Goal: Task Accomplishment & Management: Complete application form

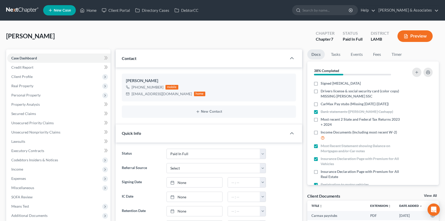
select select "17"
drag, startPoint x: 285, startPoint y: 26, endPoint x: 172, endPoint y: 0, distance: 116.1
click at [49, 72] on span "Client Profile" at bounding box center [58, 76] width 103 height 9
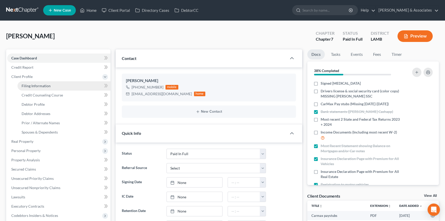
click at [56, 85] on link "Filing Information" at bounding box center [63, 85] width 93 height 9
select select "1"
select select "0"
select select "35"
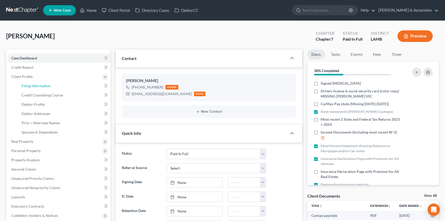
select select "19"
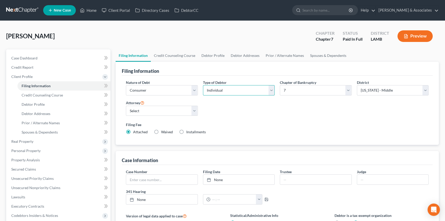
click at [243, 92] on select "Select Individual Joint" at bounding box center [239, 90] width 72 height 10
click at [203, 85] on select "Select Individual Joint" at bounding box center [239, 90] width 72 height 10
click at [236, 93] on select "Select Individual Joint" at bounding box center [239, 90] width 72 height 10
select select "1"
click at [203, 85] on select "Select Individual Joint" at bounding box center [239, 90] width 72 height 10
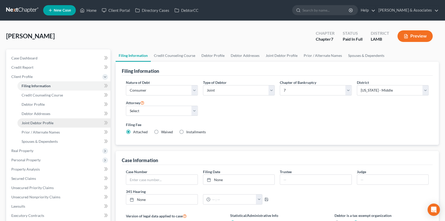
click at [51, 119] on link "Joint Debtor Profile" at bounding box center [63, 122] width 93 height 9
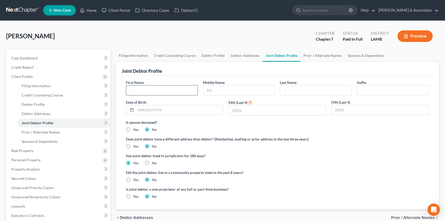
click at [171, 93] on input "text" at bounding box center [161, 90] width 71 height 10
type input "[PERSON_NAME]"
type input "1"
type input "Franklin"
click at [48, 59] on link "Case Dashboard" at bounding box center [58, 57] width 103 height 9
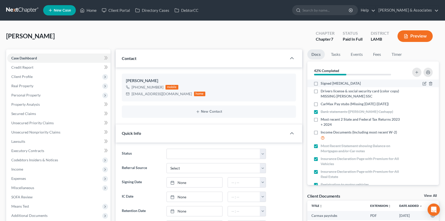
scroll to position [82, 0]
click at [320, 83] on label "Signed [MEDICAL_DATA]" at bounding box center [340, 83] width 40 height 5
click at [322, 83] on input "Signed [MEDICAL_DATA]" at bounding box center [323, 82] width 3 height 3
checkbox input "true"
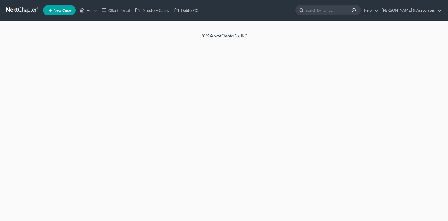
select select "17"
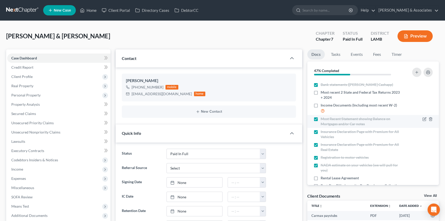
scroll to position [34, 0]
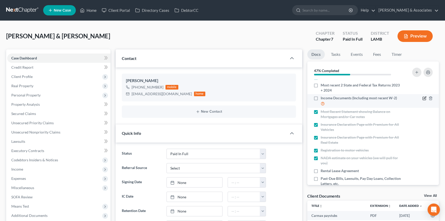
click at [422, 99] on icon "button" at bounding box center [424, 98] width 4 height 4
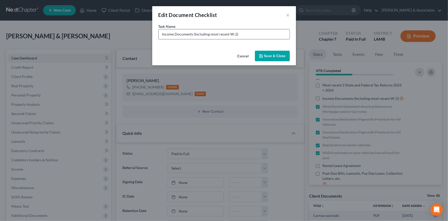
click at [267, 38] on input "Income Documents (Including most recent W-2)" at bounding box center [224, 34] width 131 height 10
type input "Income Documents (Including most recent W-2) 2024"
click at [274, 55] on button "Save & Close" at bounding box center [272, 56] width 35 height 11
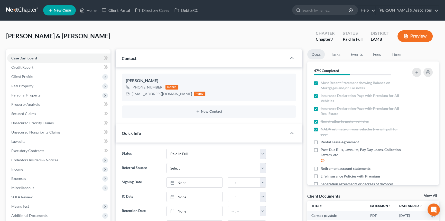
scroll to position [71, 0]
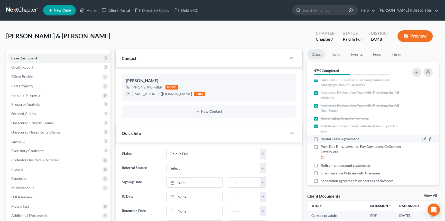
click at [422, 136] on div at bounding box center [427, 138] width 10 height 5
click at [422, 138] on icon "button" at bounding box center [423, 139] width 3 height 3
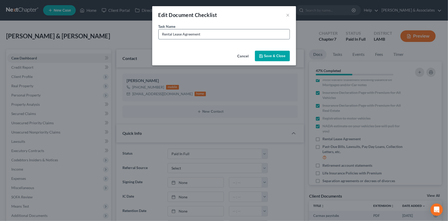
click at [234, 35] on input "Rental Lease Agreement" at bounding box center [224, 34] width 131 height 10
type input "Lashonda Doordash Stubs (Should only be 2 - 1 for June 2025 + 1 for July 2025)"
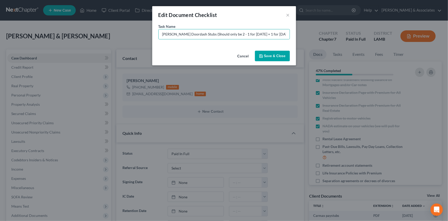
click at [265, 51] on button "Save & Close" at bounding box center [272, 56] width 35 height 11
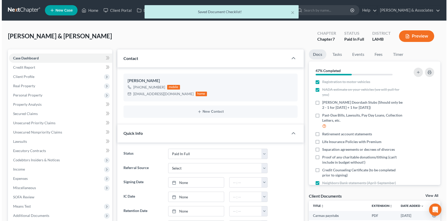
scroll to position [110, 0]
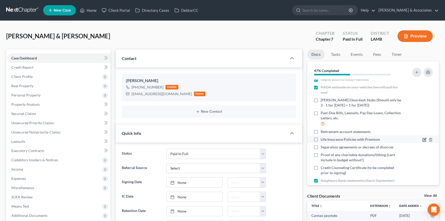
click at [422, 138] on icon "button" at bounding box center [424, 139] width 4 height 4
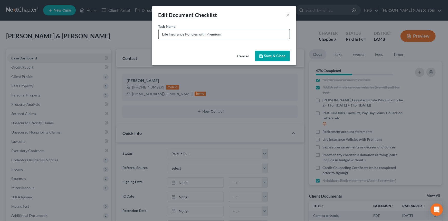
click at [243, 29] on input "Life Insurance Policies with Premium" at bounding box center [224, 34] width 131 height 10
type input "Lashonda Business Profit + Loss Statements (Broken Down Monthly | YTD 2025)"
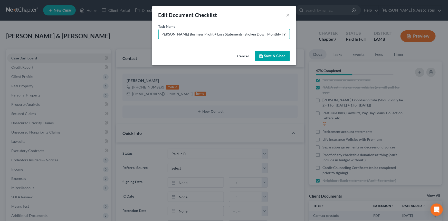
click at [286, 52] on button "Save & Close" at bounding box center [272, 56] width 35 height 11
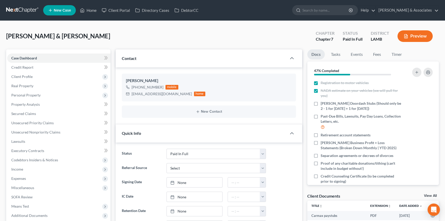
scroll to position [111, 0]
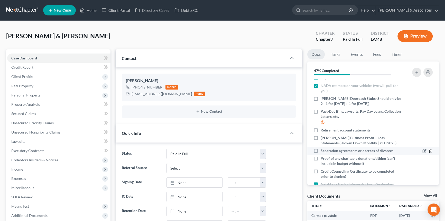
click at [429, 149] on icon "button" at bounding box center [430, 150] width 2 height 3
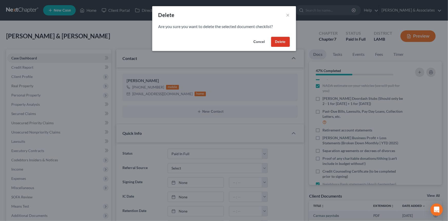
click at [274, 39] on button "Delete" at bounding box center [280, 42] width 19 height 10
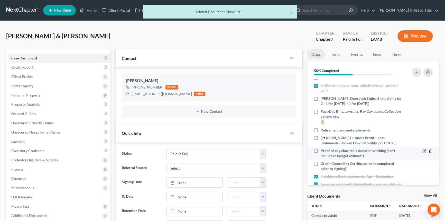
click at [428, 151] on icon "button" at bounding box center [430, 151] width 4 height 4
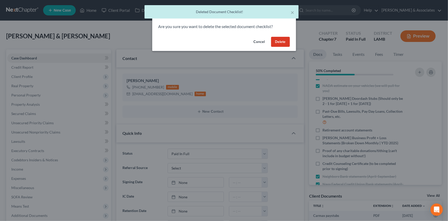
click at [283, 39] on button "Delete" at bounding box center [280, 42] width 19 height 10
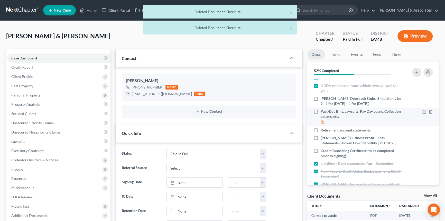
scroll to position [122, 0]
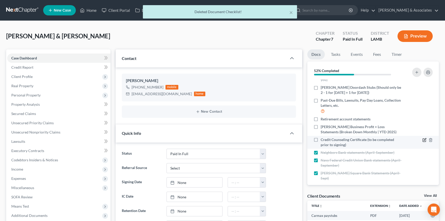
click at [423, 139] on icon "button" at bounding box center [424, 139] width 2 height 2
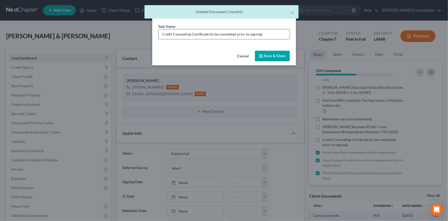
click at [266, 36] on input "Credit Counseling Certificate (to be completed prior to signing)" at bounding box center [224, 34] width 131 height 10
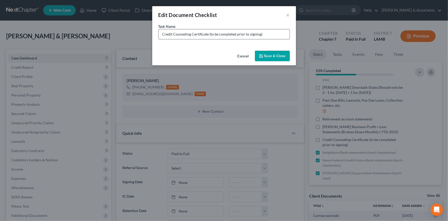
click at [162, 35] on input "Credit Counseling Certificate (to be completed prior to signing)" at bounding box center [224, 34] width 131 height 10
click at [163, 34] on input "Credit Counseling Certificate (to be completed prior to signing)" at bounding box center [224, 34] width 131 height 10
type input "Anthony Credit Counseling Certificate (to be completed prior to signing)"
click at [291, 56] on div "Cancel Save & Close" at bounding box center [224, 57] width 144 height 17
click at [281, 54] on button "Save & Close" at bounding box center [272, 56] width 35 height 11
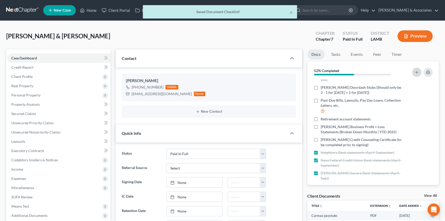
click at [415, 72] on icon "button" at bounding box center [416, 72] width 4 height 4
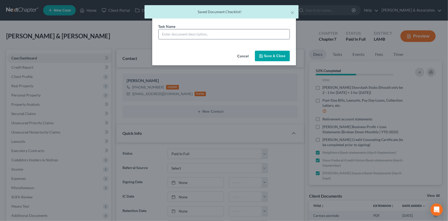
click at [191, 33] on input "text" at bounding box center [224, 34] width 131 height 10
paste input "Credit Counseling Certificate (to be completed prior to signing)"
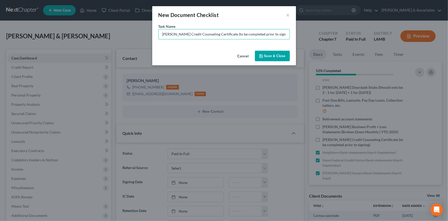
type input "Lashonda Credit Counseling Certificate (to be completed prior to signing)"
click at [272, 50] on div "Cancel Save & Close" at bounding box center [224, 57] width 144 height 17
click at [272, 53] on button "Save & Close" at bounding box center [272, 56] width 35 height 11
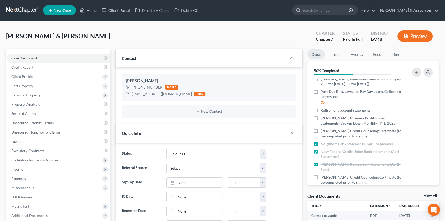
scroll to position [125, 0]
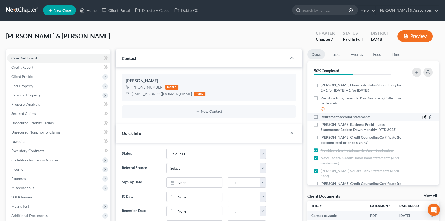
click at [422, 117] on icon "button" at bounding box center [424, 117] width 4 height 4
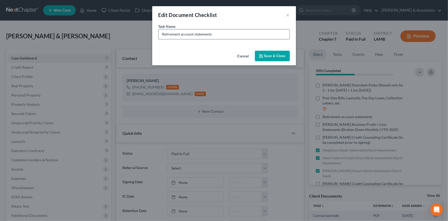
click at [254, 29] on input "Retirement account statements" at bounding box center [224, 34] width 131 height 10
type input "Retirement account statements (401k + Roth IRA)"
click at [279, 51] on button "Save & Close" at bounding box center [272, 56] width 35 height 11
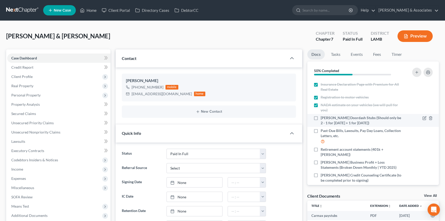
scroll to position [140, 0]
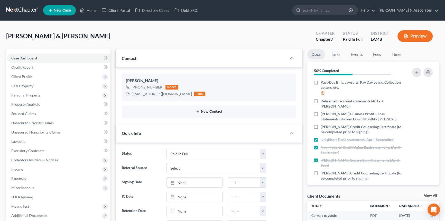
click at [225, 113] on div "New Contact" at bounding box center [209, 111] width 174 height 12
click at [221, 111] on button "New Contact" at bounding box center [209, 111] width 166 height 4
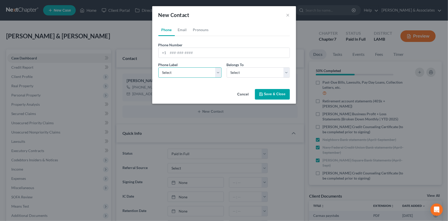
click at [175, 72] on select "Select Mobile Home Work Other" at bounding box center [189, 72] width 63 height 10
select select "0"
click at [158, 67] on select "Select Mobile Home Work Other" at bounding box center [189, 72] width 63 height 10
drag, startPoint x: 262, startPoint y: 71, endPoint x: 259, endPoint y: 77, distance: 6.8
click at [262, 71] on select "Select Client Spouse Other" at bounding box center [258, 72] width 63 height 10
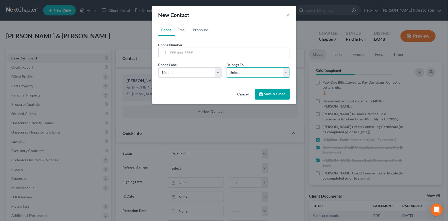
select select "1"
click at [227, 67] on select "Select Client Spouse Other" at bounding box center [258, 72] width 63 height 10
click at [203, 53] on input "tel" at bounding box center [228, 53] width 121 height 10
type input "2256106325"
drag, startPoint x: 184, startPoint y: 30, endPoint x: 187, endPoint y: 37, distance: 8.3
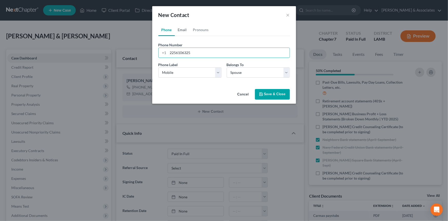
click at [184, 30] on link "Email" at bounding box center [182, 30] width 15 height 12
click at [195, 56] on input "email" at bounding box center [228, 53] width 121 height 10
type input "lashonda_wilbert@yahoo.com"
click at [185, 71] on select "Select Home Work Other" at bounding box center [189, 72] width 63 height 10
click at [158, 67] on select "Select Home Work Other" at bounding box center [189, 72] width 63 height 10
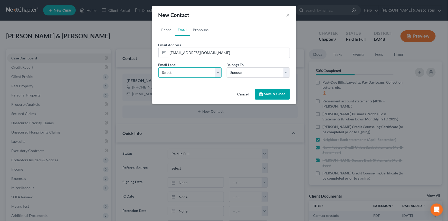
drag, startPoint x: 186, startPoint y: 74, endPoint x: 184, endPoint y: 77, distance: 3.8
click at [186, 74] on select "Select Home Work Other" at bounding box center [189, 72] width 63 height 10
select select "0"
click at [158, 67] on select "Select Home Work Other" at bounding box center [189, 72] width 63 height 10
click at [272, 92] on button "Save & Close" at bounding box center [272, 94] width 35 height 11
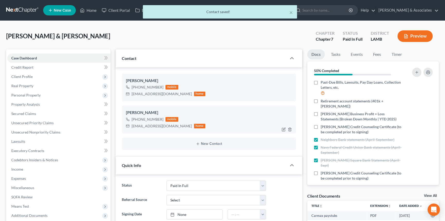
scroll to position [193, 0]
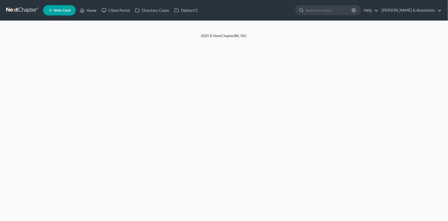
select select "17"
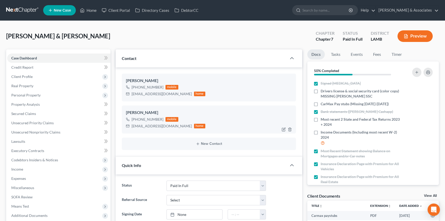
click at [141, 123] on div "[EMAIL_ADDRESS][DOMAIN_NAME]" at bounding box center [161, 125] width 60 height 5
click at [152, 95] on div "lashonda_wilbert@yahoo.com" at bounding box center [161, 93] width 60 height 5
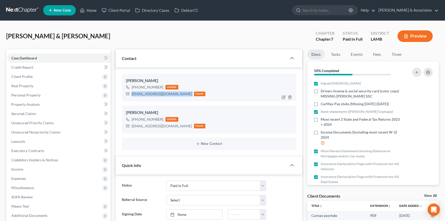
copy div "lashonda_wilbert@yahoo.com"
